Goal: Task Accomplishment & Management: Use online tool/utility

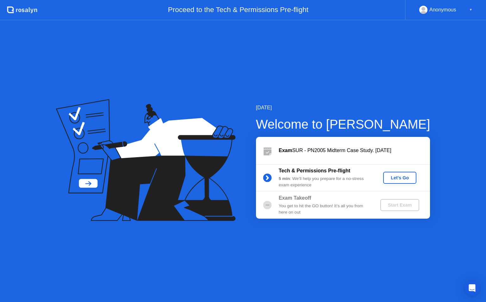
click at [401, 175] on div "Let's Go" at bounding box center [400, 177] width 28 height 5
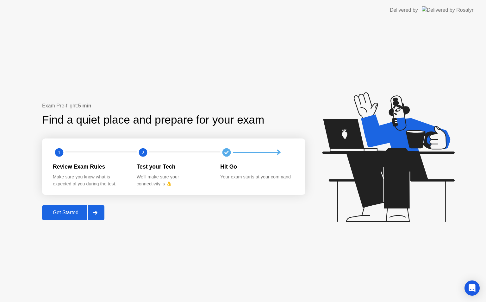
click at [97, 212] on icon at bounding box center [95, 213] width 4 height 4
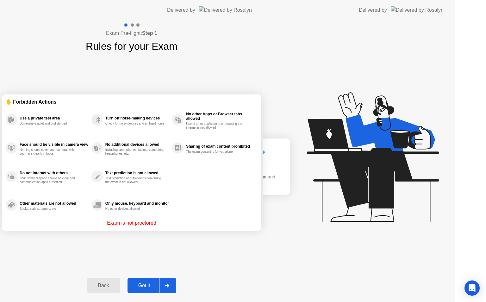
click at [98, 212] on div "Exam Pre-flight: Step 1 Rules for your Exam ✋ Forbidden Actions Use a private t…" at bounding box center [131, 161] width 263 height 282
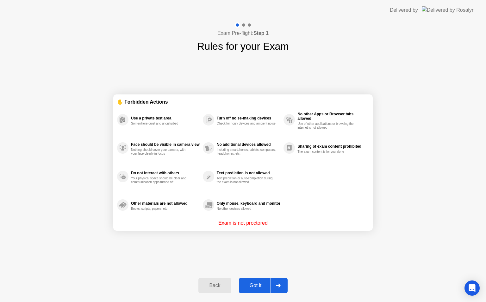
click at [277, 284] on icon at bounding box center [278, 285] width 5 height 4
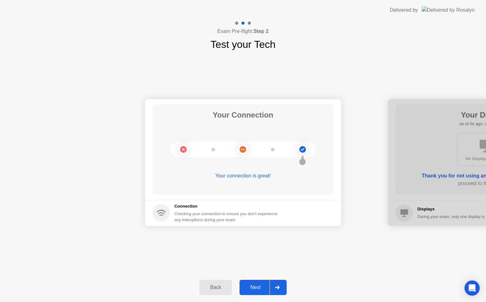
click at [185, 206] on h5 "Connection" at bounding box center [227, 206] width 107 height 6
click at [218, 284] on div "Back" at bounding box center [215, 287] width 29 height 6
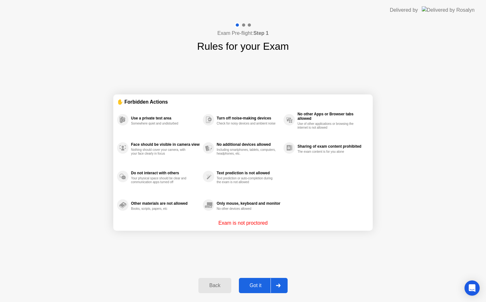
click at [273, 287] on div at bounding box center [278, 285] width 15 height 15
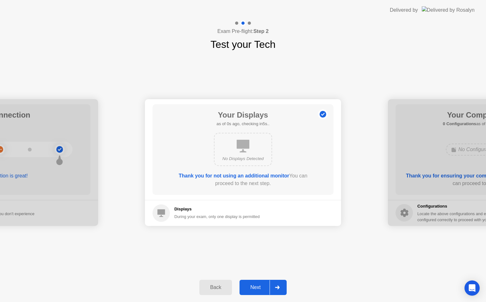
click at [273, 287] on div at bounding box center [277, 287] width 15 height 15
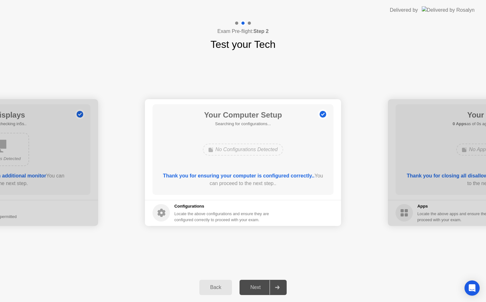
click at [273, 287] on div at bounding box center [277, 287] width 15 height 15
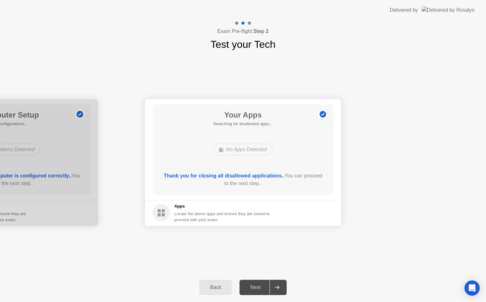
click at [273, 287] on div at bounding box center [277, 287] width 15 height 15
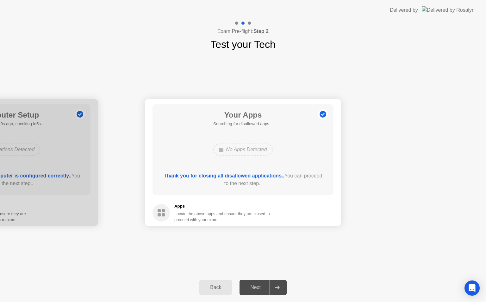
click at [273, 287] on div at bounding box center [277, 287] width 15 height 15
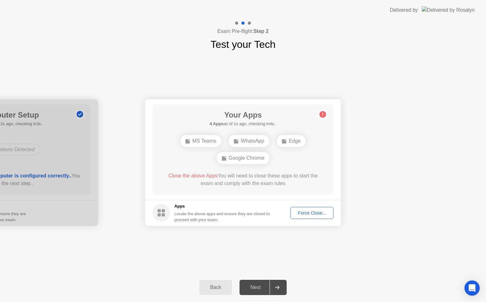
click at [312, 211] on div "Force Close..." at bounding box center [312, 212] width 39 height 5
click at [303, 212] on div "Force Close..." at bounding box center [312, 212] width 39 height 5
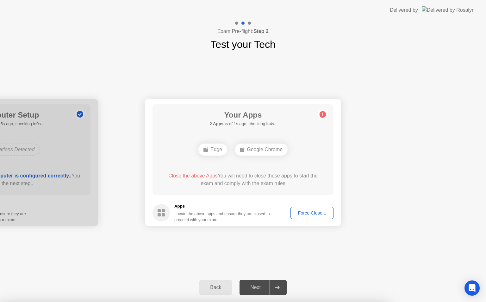
drag, startPoint x: 314, startPoint y: 217, endPoint x: 314, endPoint y: 224, distance: 7.3
click at [314, 224] on footer "Apps Locate the above apps and ensure they are closed to proceed with your exam…" at bounding box center [243, 213] width 196 height 26
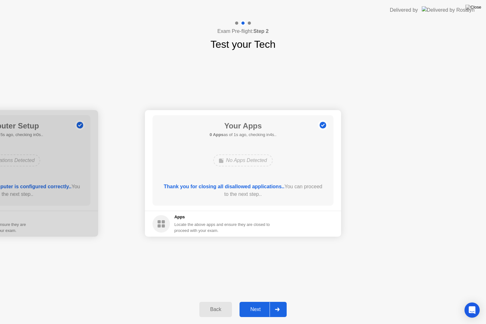
click at [270, 301] on div "Next" at bounding box center [256, 310] width 28 height 6
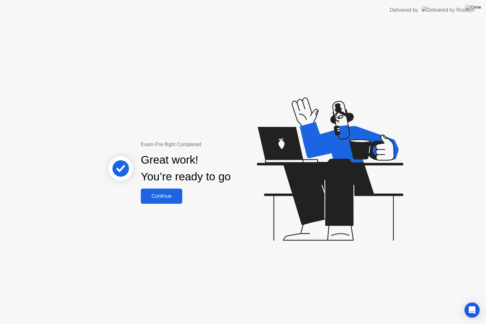
click at [164, 193] on div "Continue" at bounding box center [162, 196] width 38 height 6
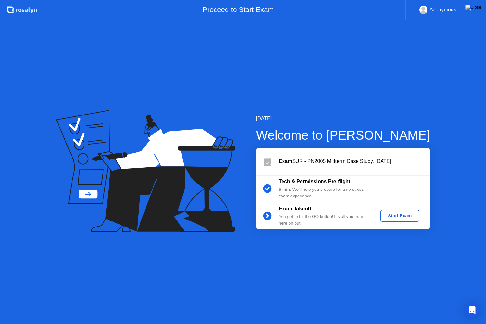
click at [390, 214] on div "Start Exam" at bounding box center [400, 215] width 34 height 5
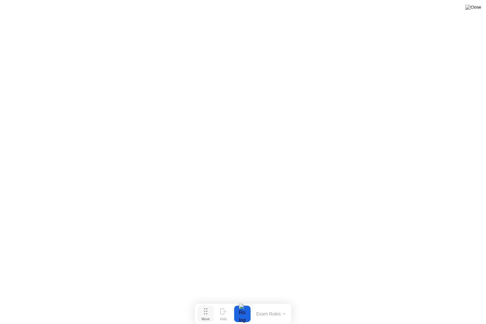
click at [207, 301] on circle at bounding box center [206, 311] width 1 height 1
drag, startPoint x: 207, startPoint y: 314, endPoint x: 210, endPoint y: 324, distance: 10.4
click at [210, 301] on div "Move Hide Exam Rules" at bounding box center [246, 314] width 96 height 20
